Goal: Information Seeking & Learning: Learn about a topic

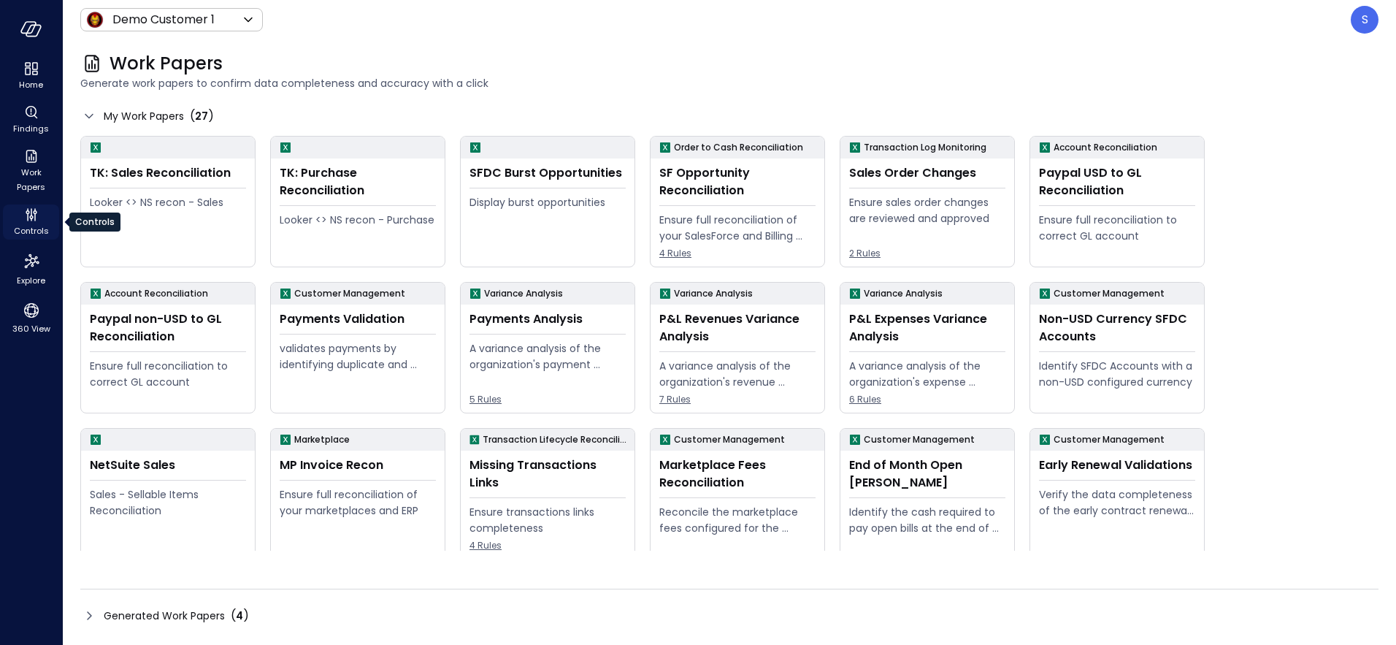
click at [28, 218] on icon "Controls" at bounding box center [32, 215] width 18 height 18
click at [31, 113] on icon "Findings" at bounding box center [32, 113] width 18 height 18
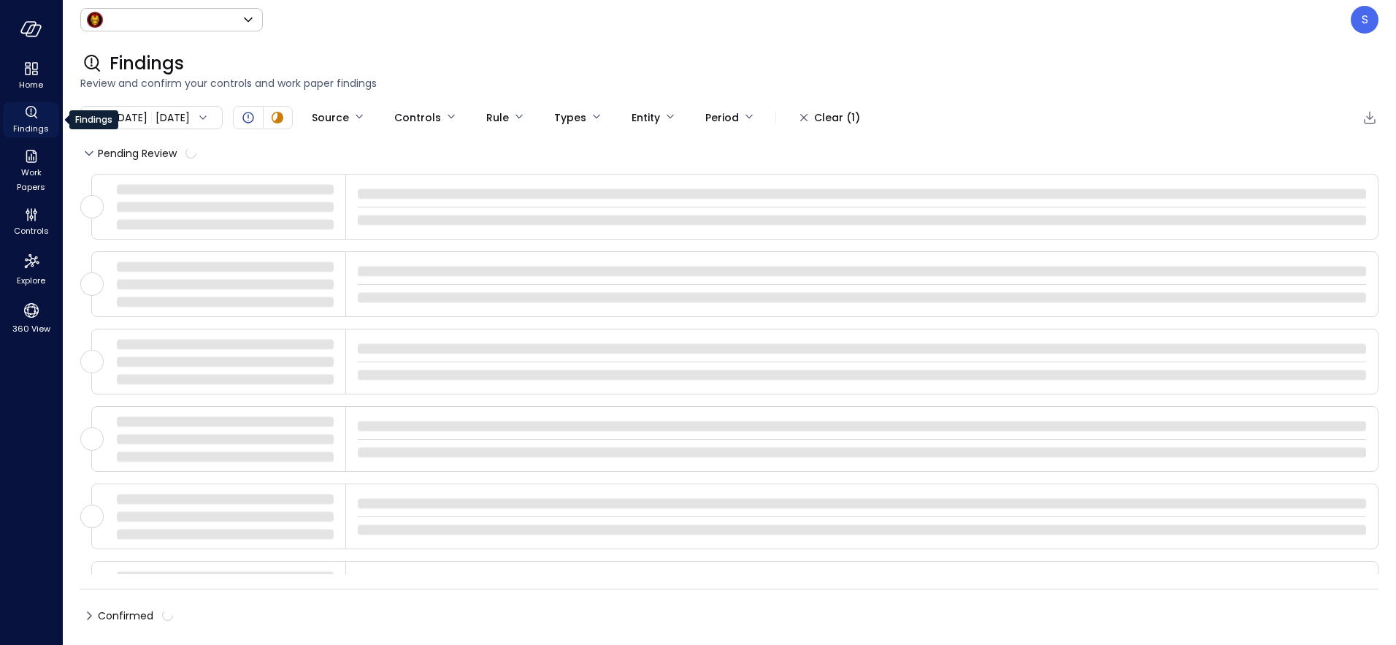
type input "*****"
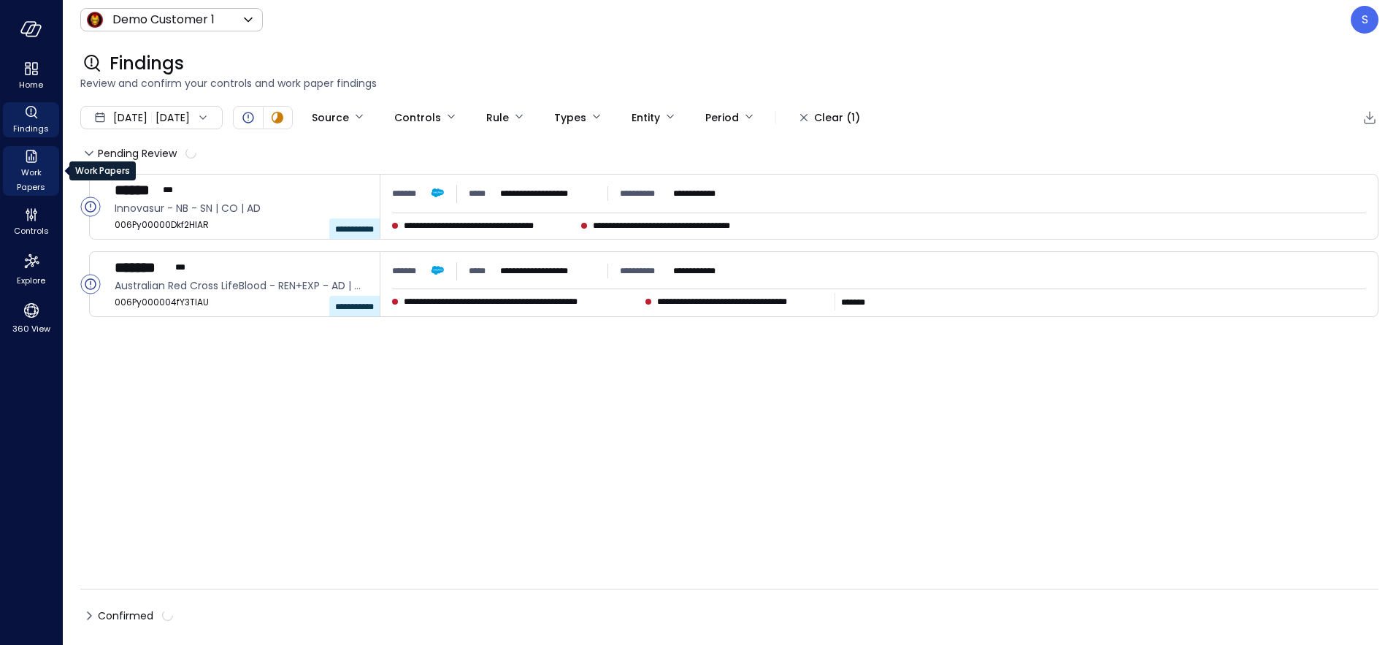
click at [34, 180] on span "Work Papers" at bounding box center [31, 179] width 45 height 29
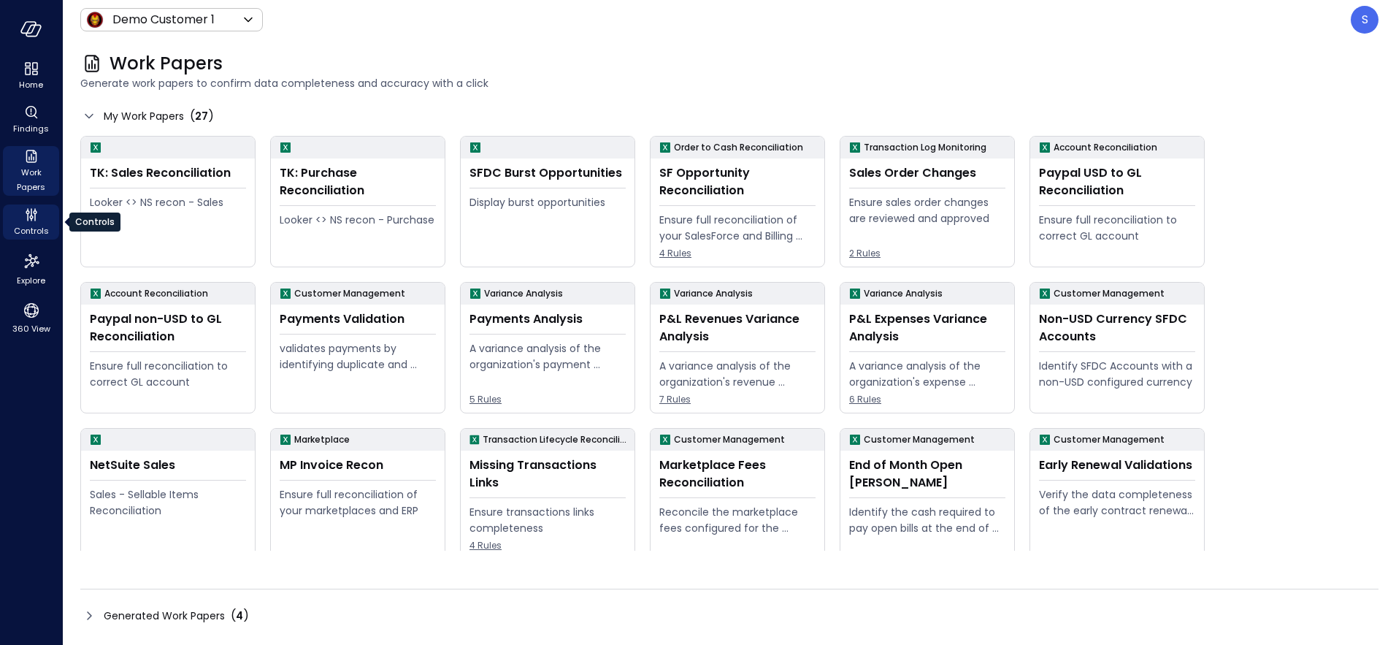
click at [31, 226] on span "Controls" at bounding box center [31, 230] width 35 height 15
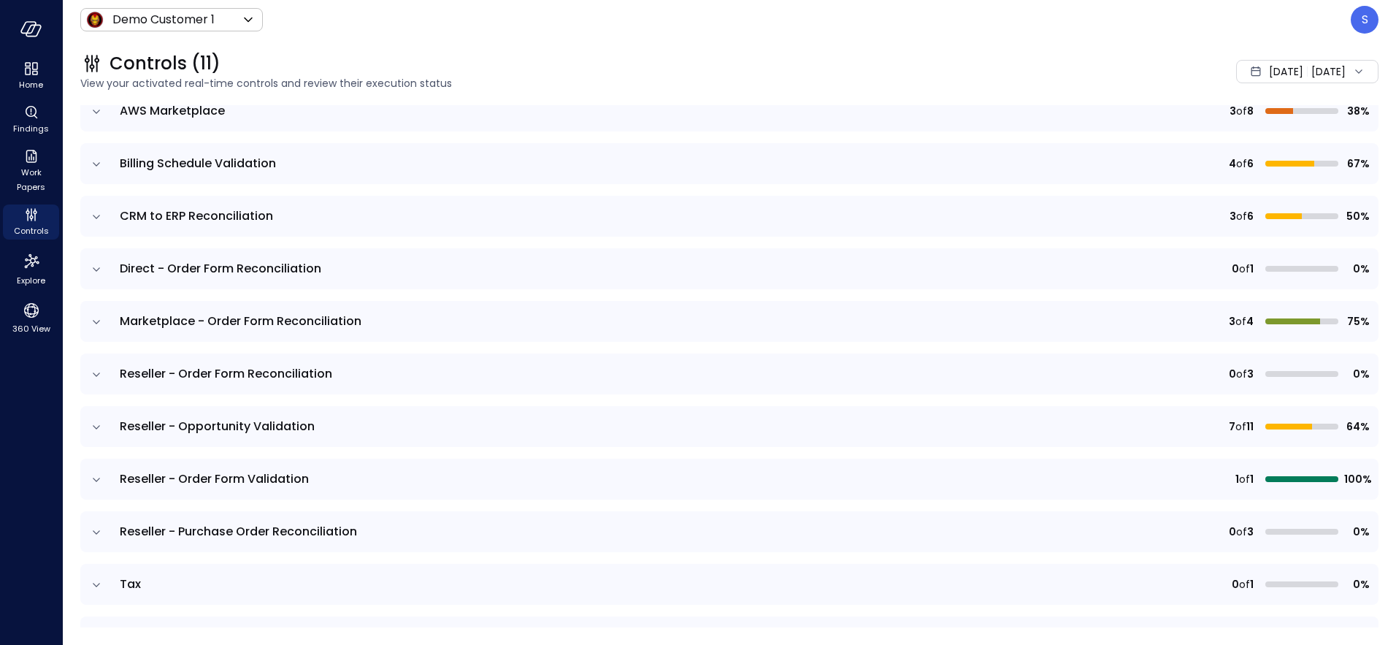
scroll to position [153, 0]
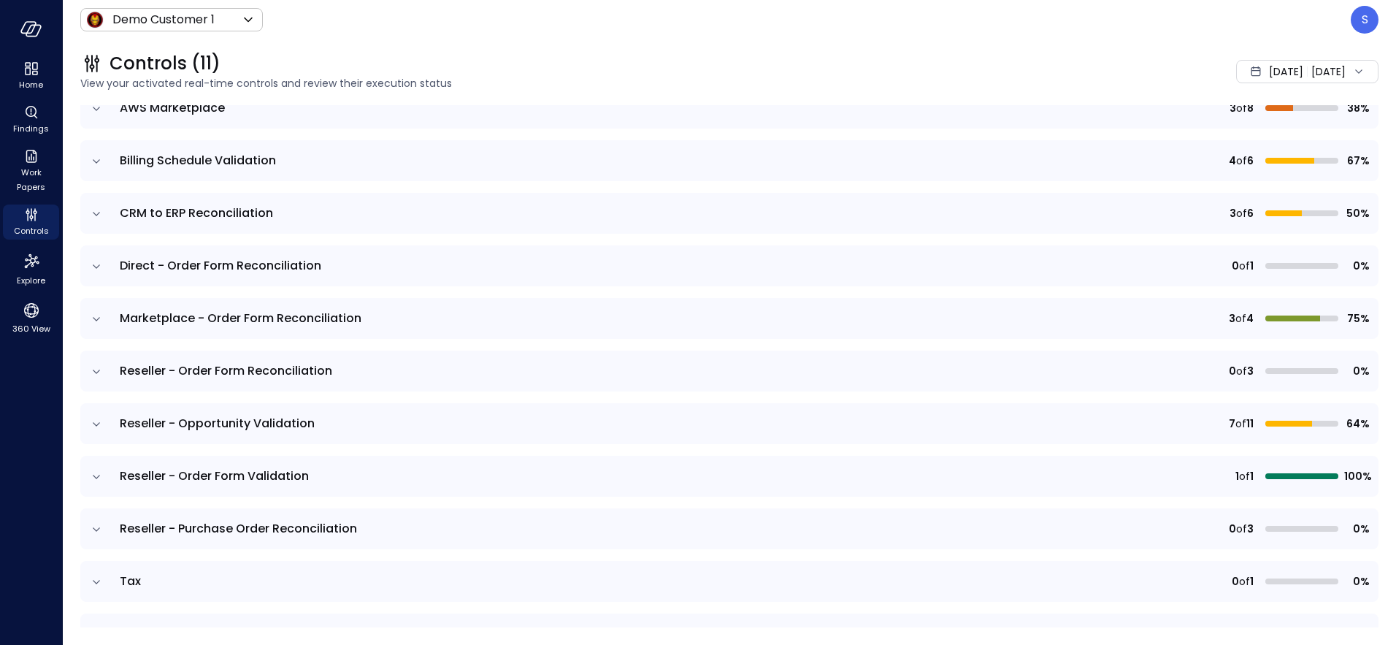
click at [96, 474] on icon "expand row" at bounding box center [96, 476] width 15 height 15
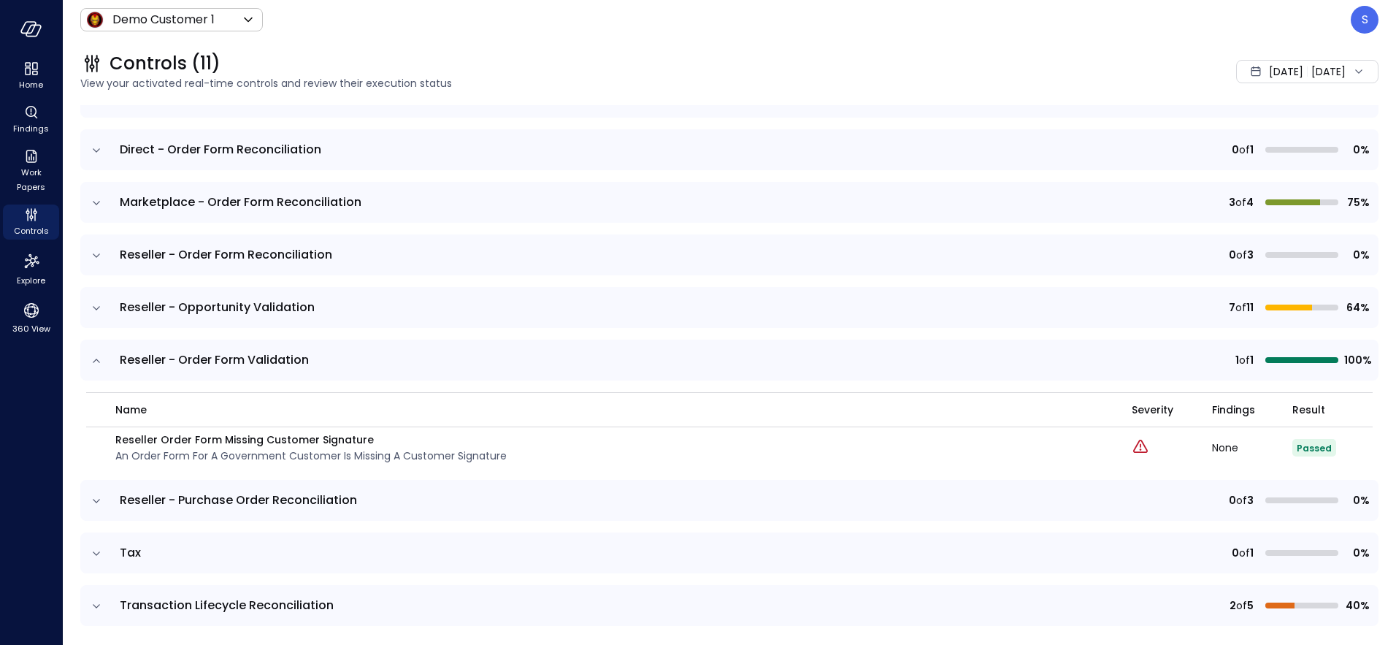
scroll to position [279, 0]
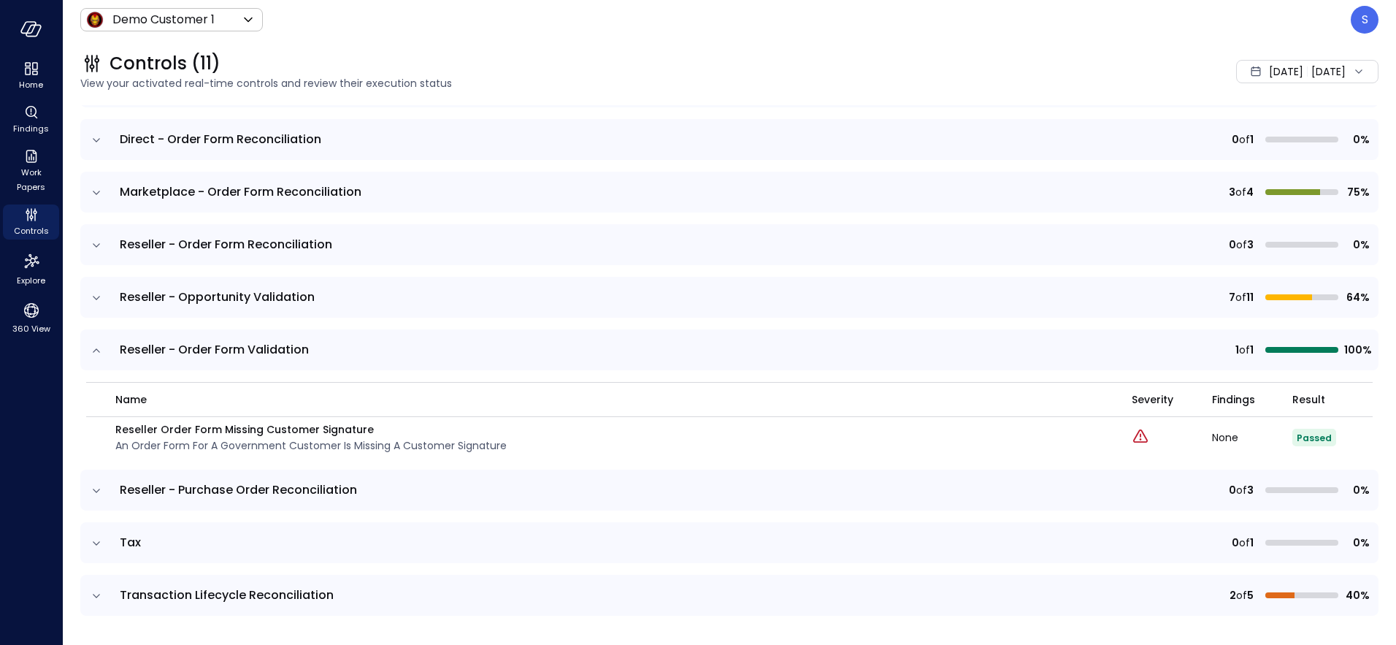
click at [98, 350] on icon "expand row" at bounding box center [96, 350] width 15 height 15
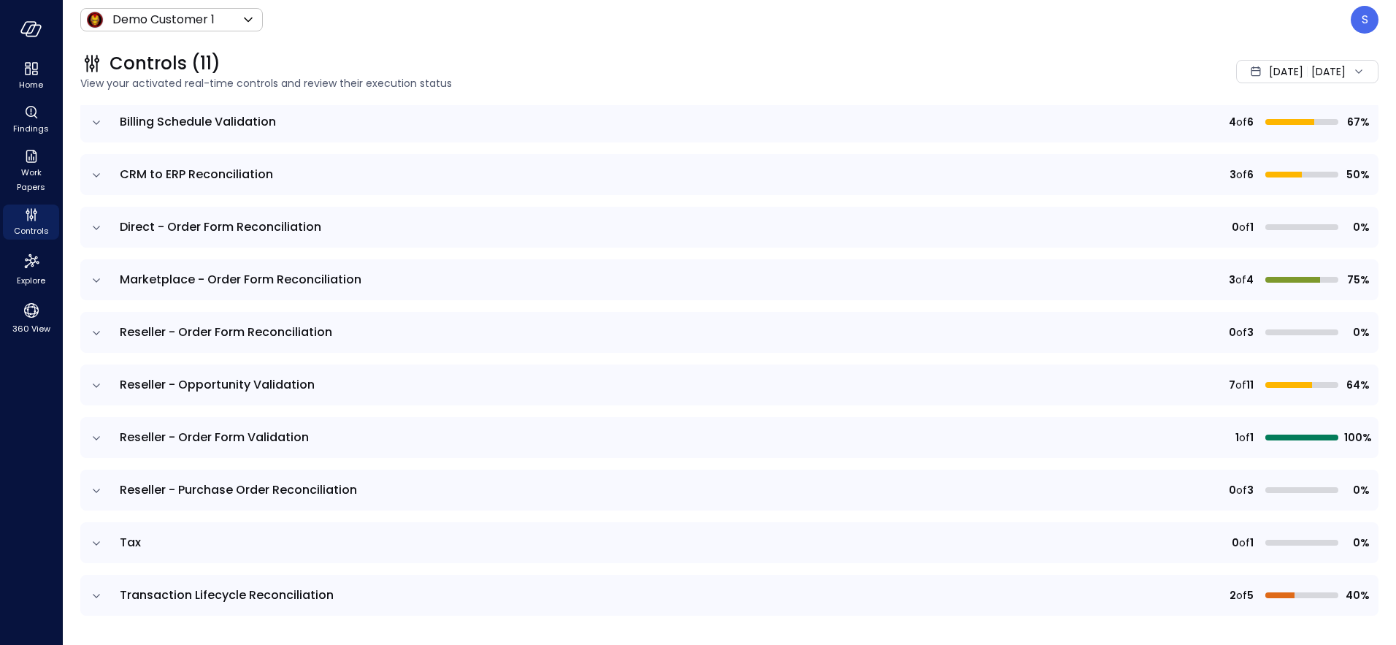
scroll to position [191, 0]
click at [97, 489] on icon "expand row" at bounding box center [96, 490] width 15 height 15
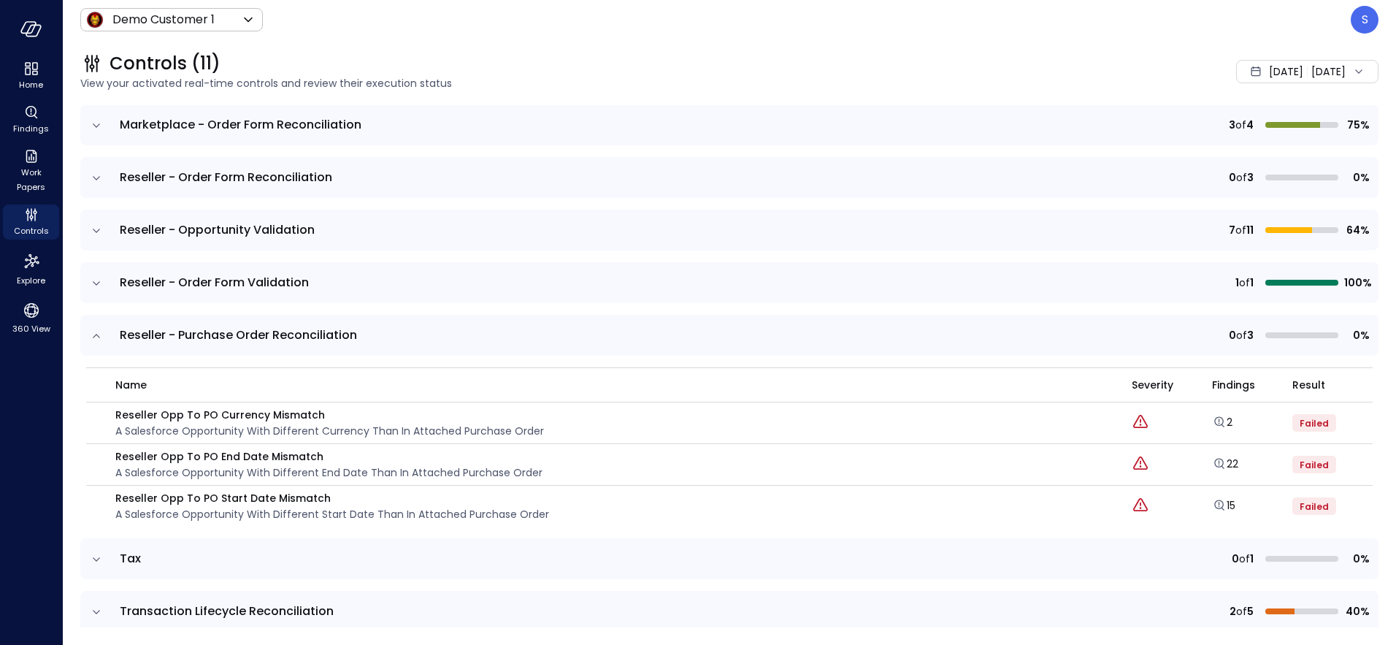
scroll to position [362, 0]
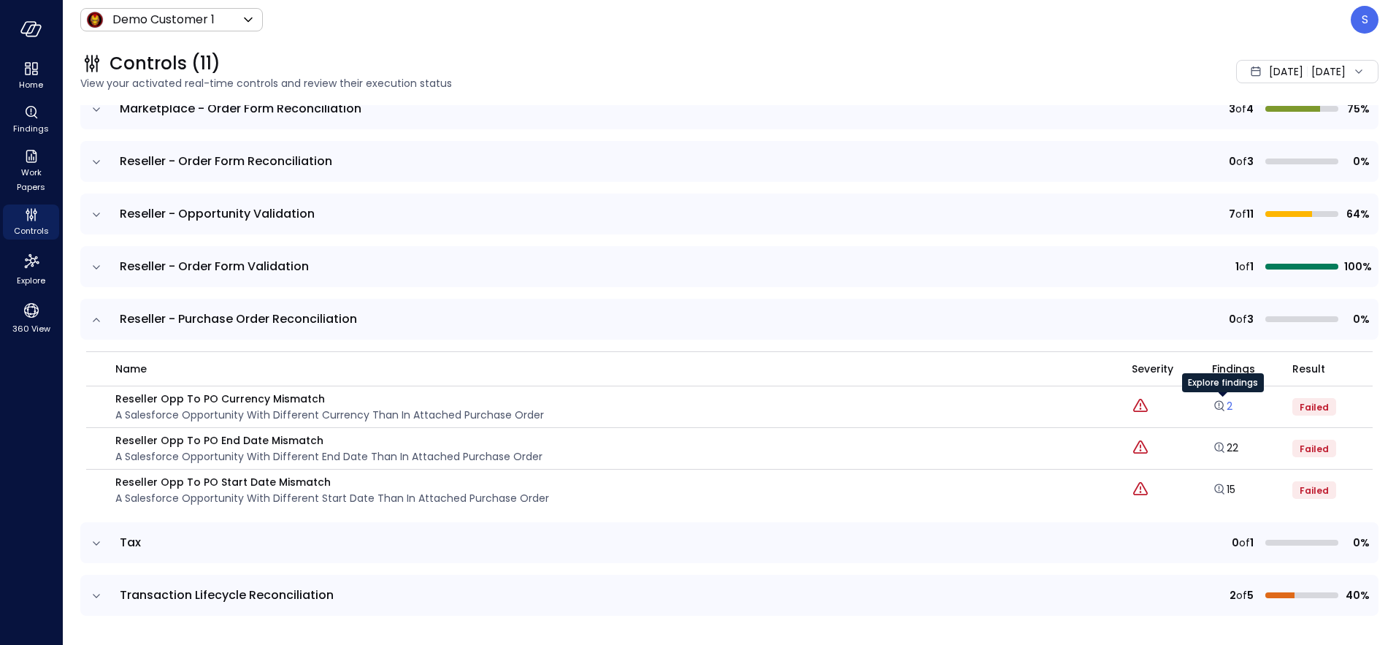
click at [1228, 405] on link "2" at bounding box center [1222, 406] width 20 height 15
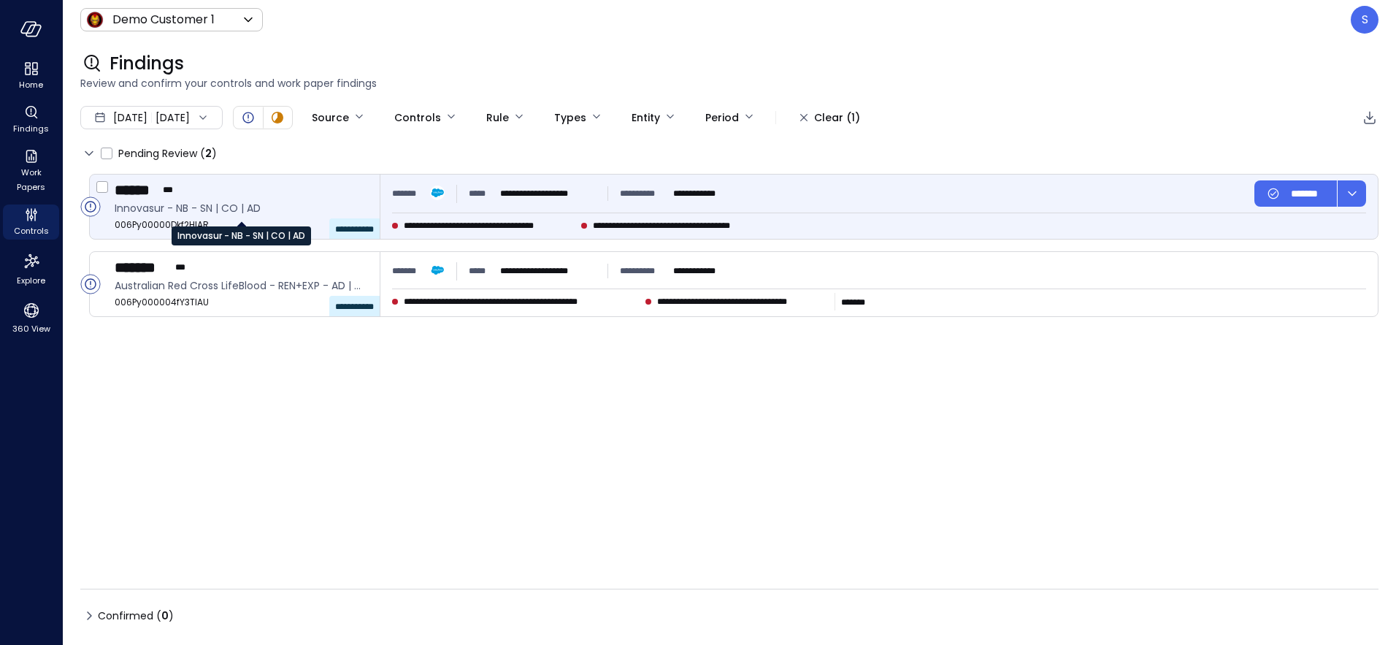
click at [191, 207] on span "Innovasur - NB - SN | CO | AD" at bounding box center [241, 208] width 253 height 16
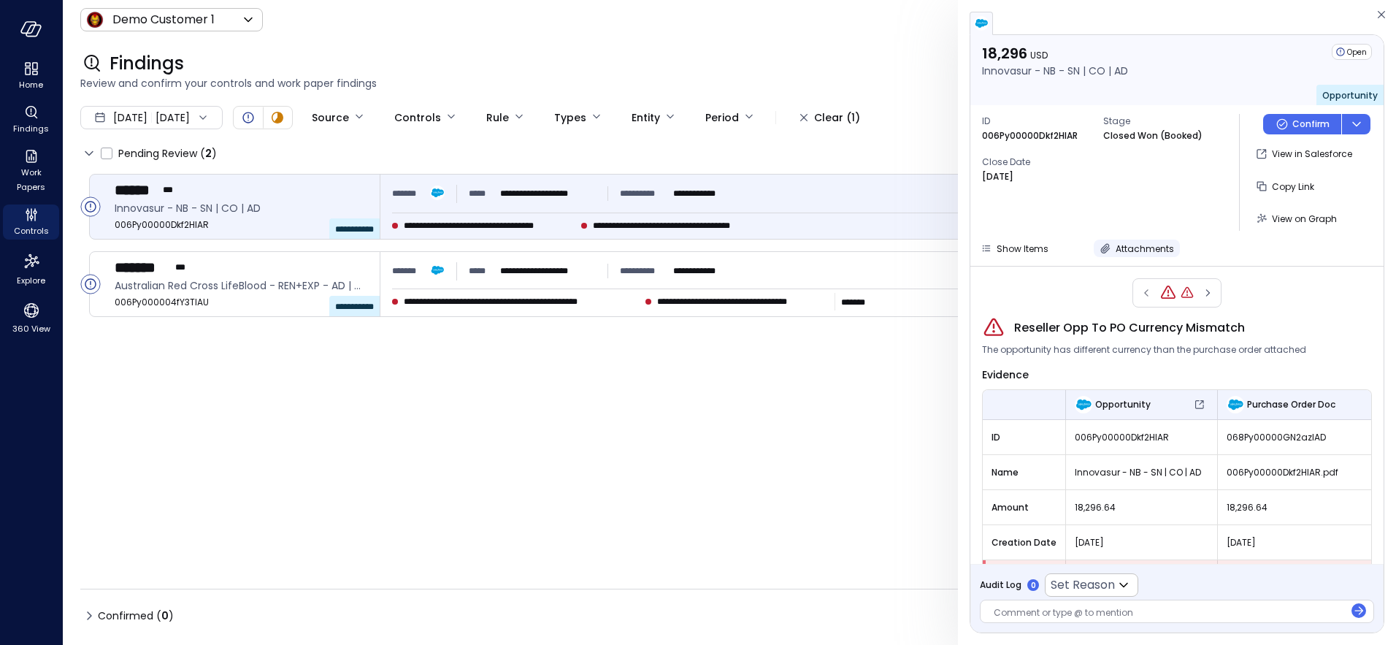
click at [1131, 248] on span "Attachments" at bounding box center [1144, 248] width 58 height 12
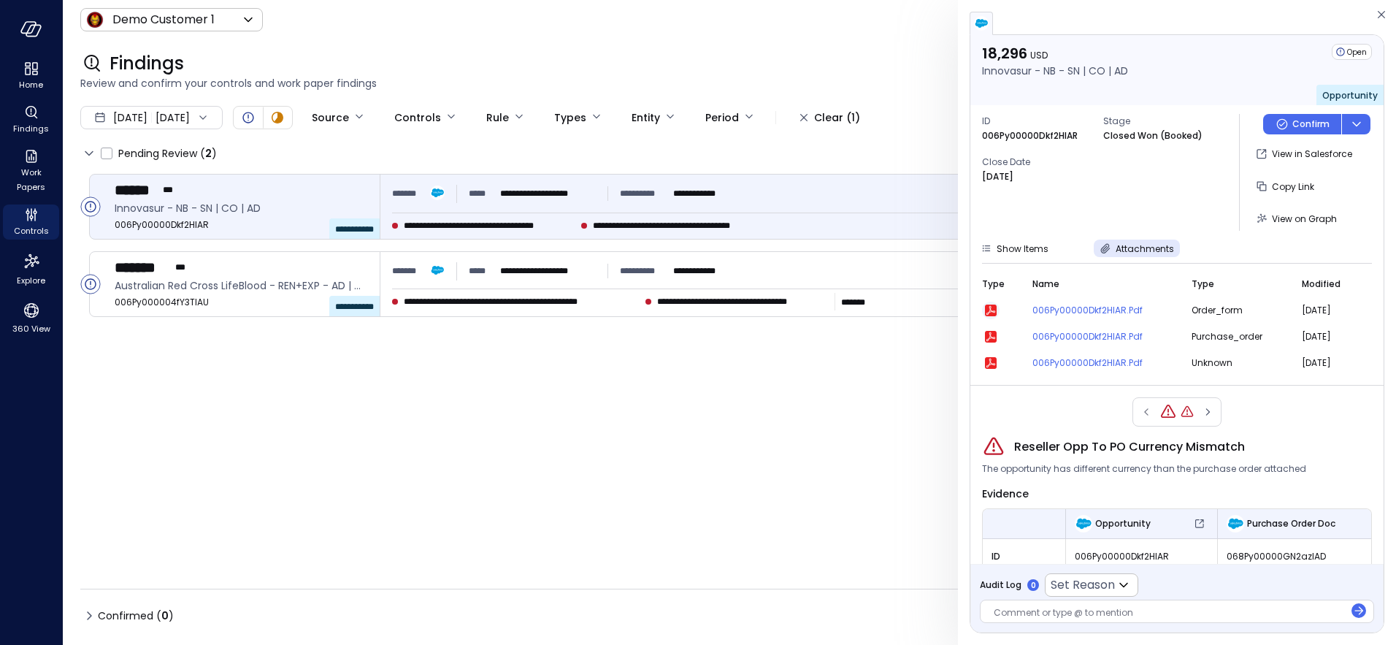
click at [988, 309] on icon "button" at bounding box center [991, 310] width 12 height 12
click at [28, 223] on span "Controls" at bounding box center [31, 230] width 35 height 15
